Goal: Information Seeking & Learning: Learn about a topic

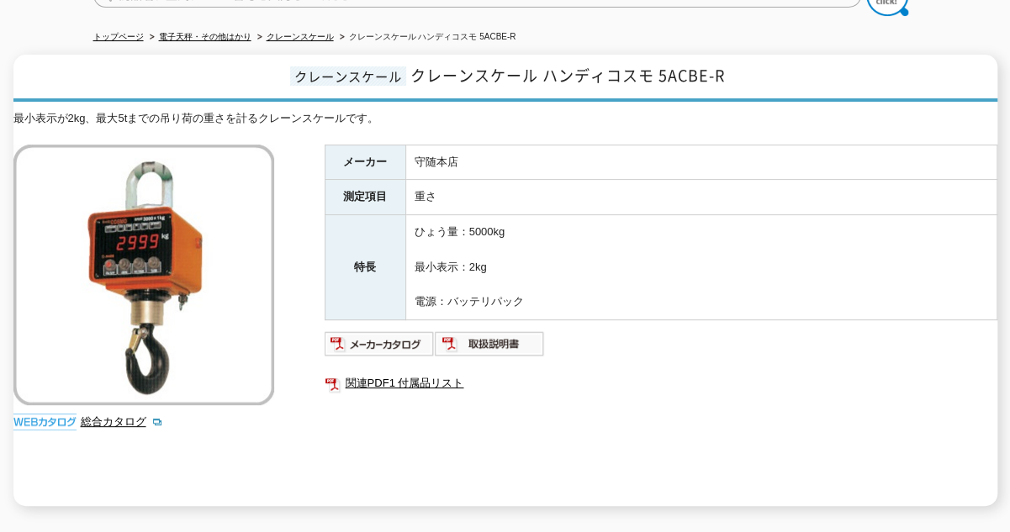
drag, startPoint x: 612, startPoint y: 450, endPoint x: 206, endPoint y: 292, distance: 435.8
click at [468, 452] on div "メーカー 守随本店 測定項目 重さ 特長 ひょう量：5000kg 最小表示：2kg 電源：バッテリパック 関連PDF1 付属品リスト" at bounding box center [661, 326] width 673 height 362
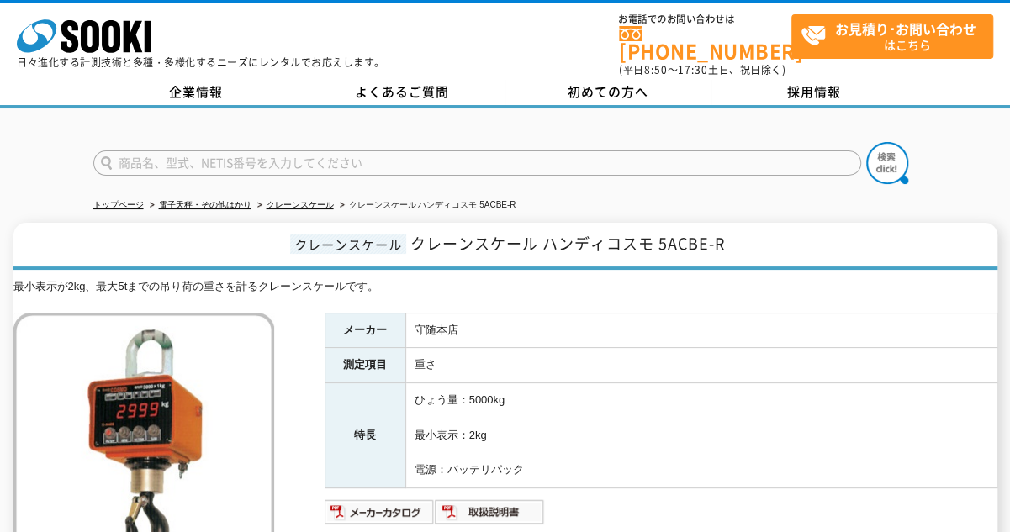
click at [457, 171] on form at bounding box center [505, 165] width 824 height 47
drag, startPoint x: 476, startPoint y: 316, endPoint x: 404, endPoint y: 323, distance: 72.6
click at [404, 323] on tr "メーカー 守随本店" at bounding box center [661, 330] width 672 height 35
click at [396, 278] on div "最小表示が2kg、最大5tまでの吊り荷の重さを計るクレーンスケールです。" at bounding box center [505, 287] width 984 height 18
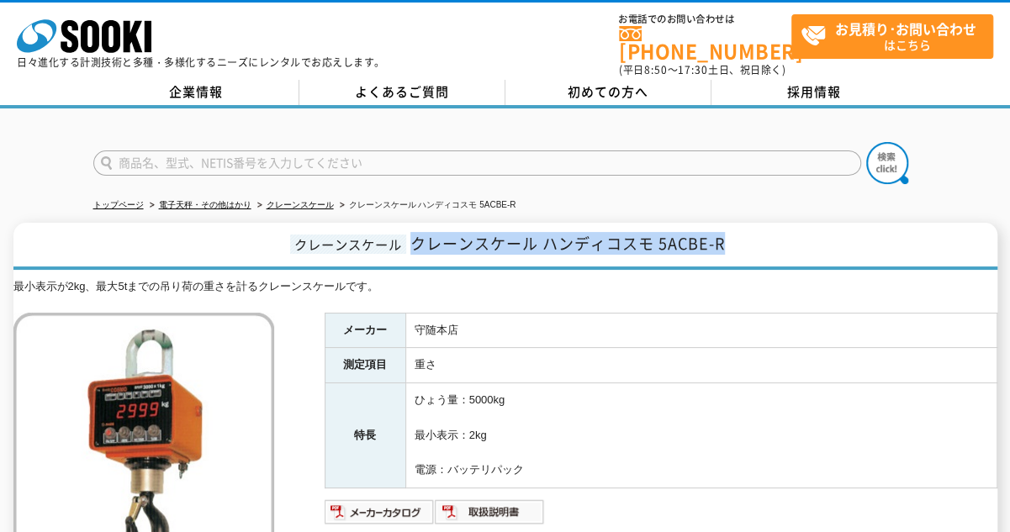
drag, startPoint x: 415, startPoint y: 236, endPoint x: 779, endPoint y: 235, distance: 363.3
click at [779, 235] on h1 "クレーンスケール クレーンスケール ハンディコスモ 5ACBE-R" at bounding box center [505, 246] width 984 height 47
copy span "クレーンスケール ハンディコスモ 5ACBE-R"
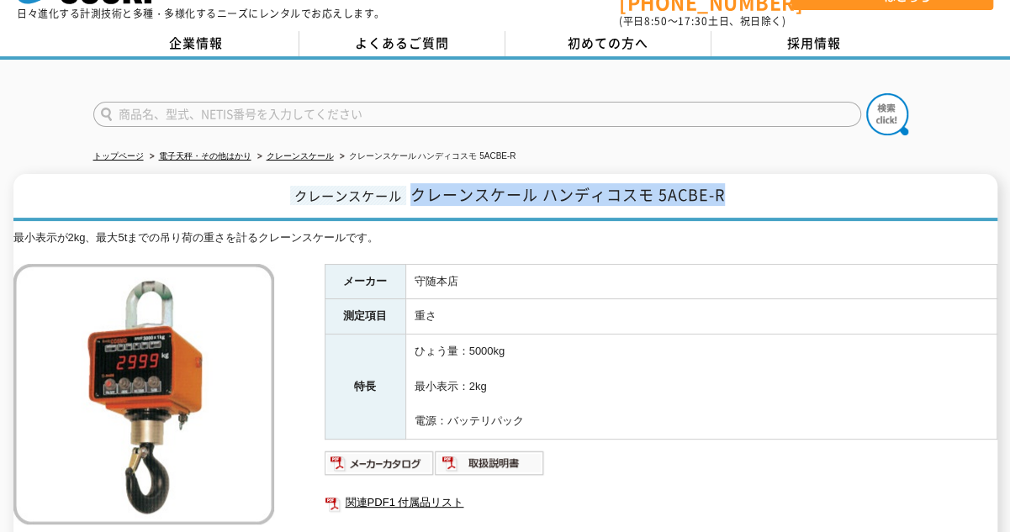
scroll to position [84, 0]
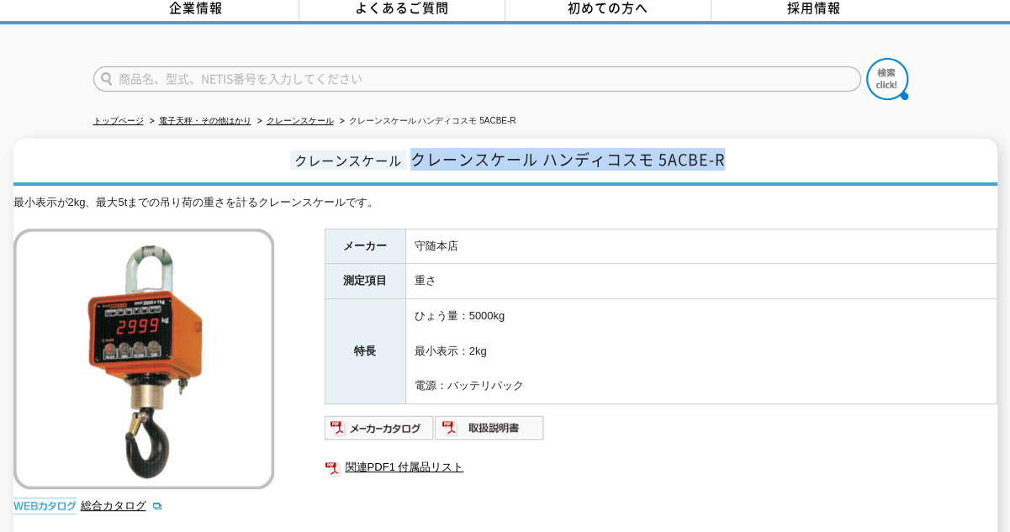
drag, startPoint x: 416, startPoint y: 371, endPoint x: 588, endPoint y: 367, distance: 171.6
click at [588, 367] on td "ひょう量：5000kg 最小表示：2kg 電源：バッテリパック" at bounding box center [700, 351] width 591 height 105
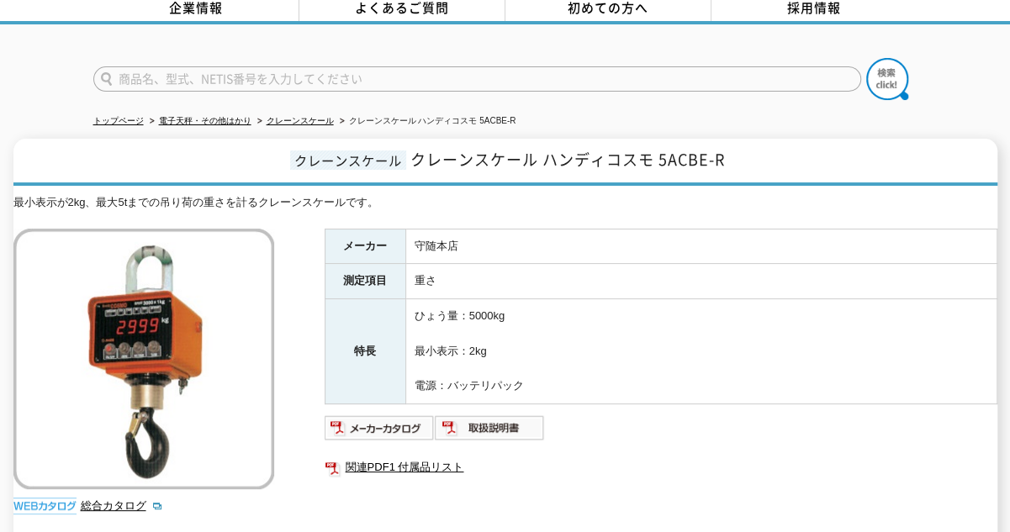
click at [510, 342] on td "ひょう量：5000kg 最小表示：2kg 電源：バッテリパック" at bounding box center [700, 351] width 591 height 105
drag, startPoint x: 532, startPoint y: 302, endPoint x: 352, endPoint y: 298, distance: 180.0
click at [352, 299] on tr "特長 ひょう量：5000kg 最小表示：2kg 電源：バッテリパック" at bounding box center [661, 351] width 672 height 105
click at [516, 309] on td "ひょう量：5000kg 最小表示：2kg 電源：バッテリパック" at bounding box center [700, 351] width 591 height 105
drag, startPoint x: 501, startPoint y: 337, endPoint x: 400, endPoint y: 341, distance: 101.0
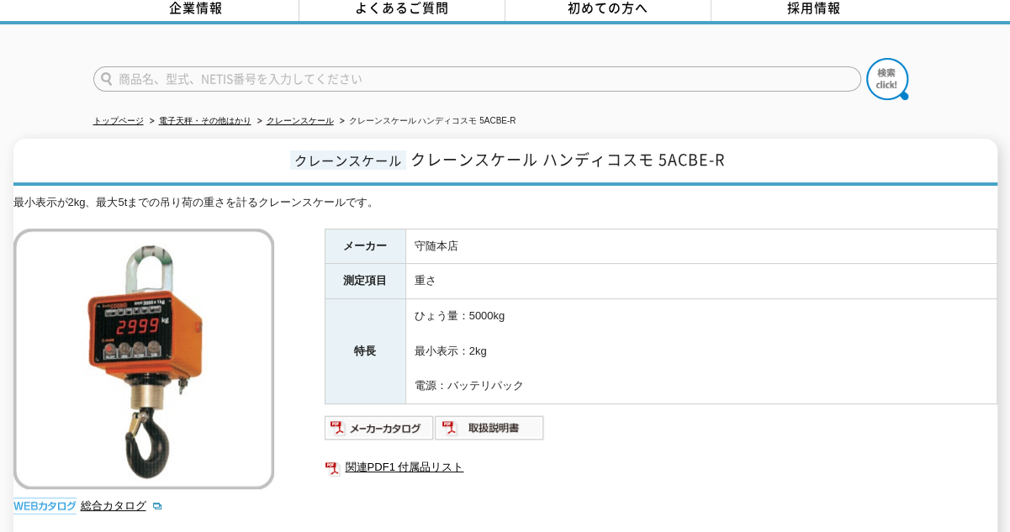
click at [400, 341] on tr "特長 ひょう量：5000kg 最小表示：2kg 電源：バッテリパック" at bounding box center [661, 351] width 672 height 105
click at [501, 317] on td "ひょう量：5000kg 最小表示：2kg 電源：バッテリパック" at bounding box center [700, 351] width 591 height 105
